Goal: Communication & Community: Connect with others

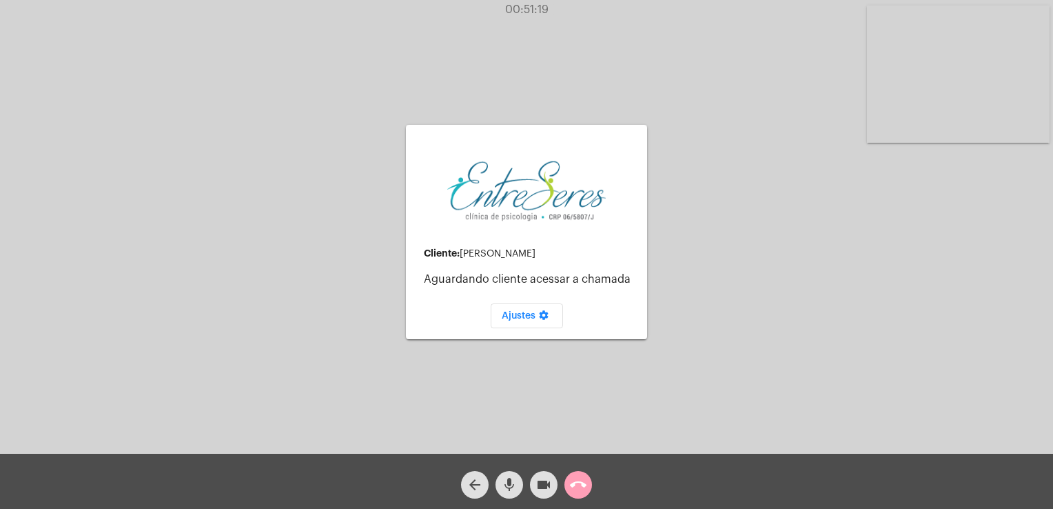
click at [573, 483] on mat-icon "call_end" at bounding box center [578, 484] width 17 height 17
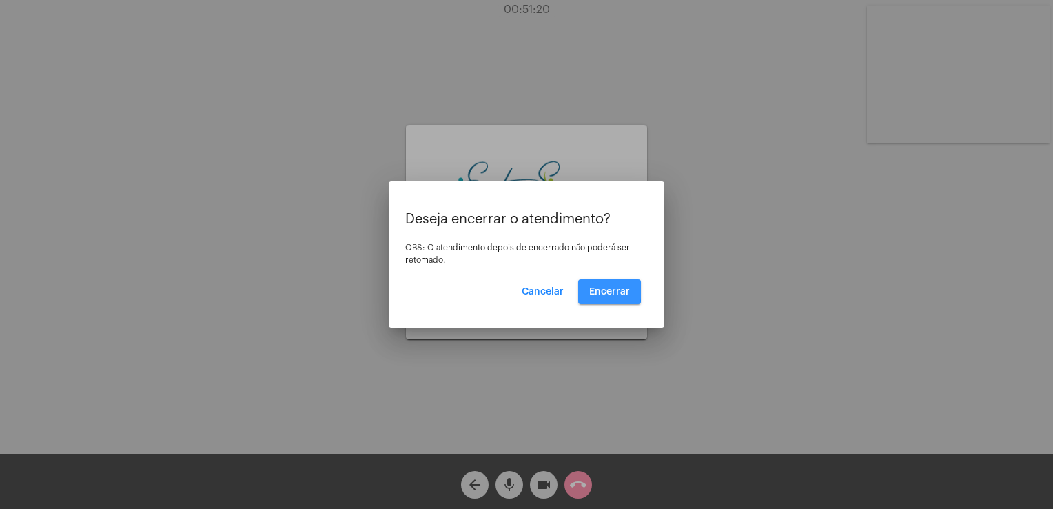
click at [594, 290] on span "Encerrar" at bounding box center [609, 292] width 41 height 10
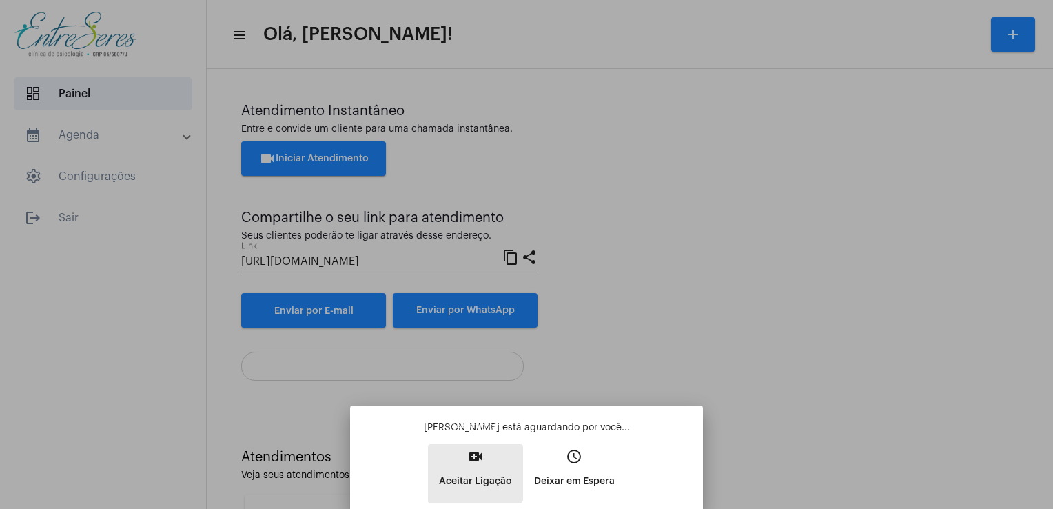
click at [454, 458] on button "video_call Aceitar Ligação" at bounding box center [475, 473] width 95 height 59
